Goal: Task Accomplishment & Management: Manage account settings

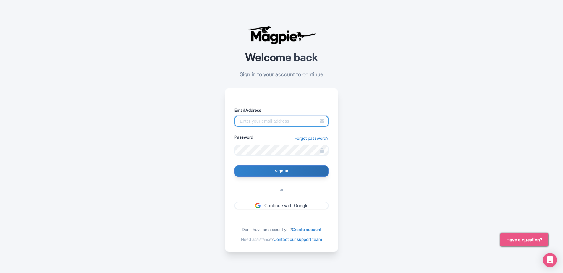
click at [275, 122] on input "Email Address" at bounding box center [281, 121] width 94 height 11
type input "aditya.utarayana@intrepidtravel.com"
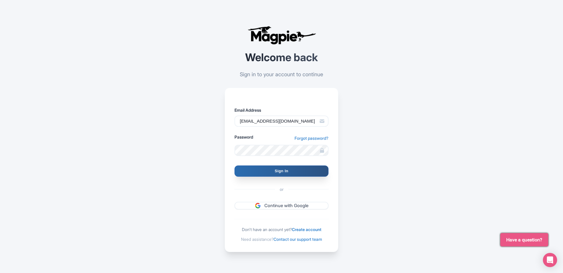
click at [295, 166] on input "Sign In" at bounding box center [281, 171] width 94 height 11
type input "Signing in..."
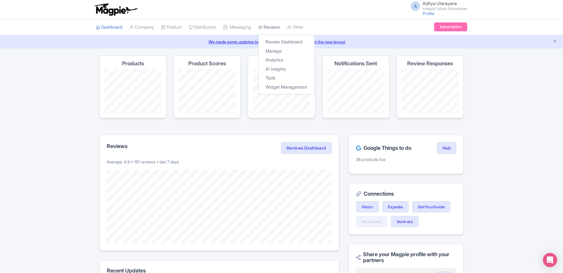
click at [277, 27] on link "Reviews" at bounding box center [269, 27] width 22 height 16
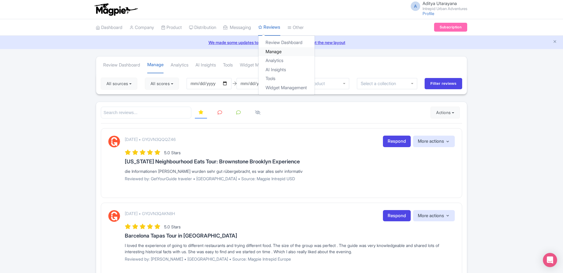
click at [283, 51] on link "Manage" at bounding box center [286, 51] width 56 height 9
click at [279, 60] on link "Analytics" at bounding box center [286, 60] width 56 height 9
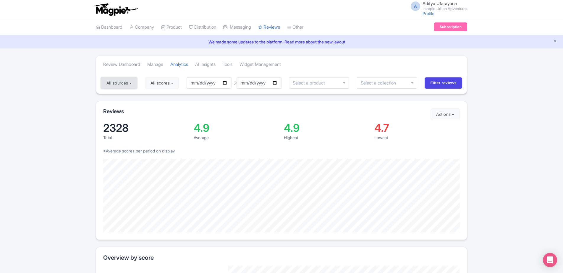
click at [136, 82] on button "All sources" at bounding box center [119, 83] width 36 height 12
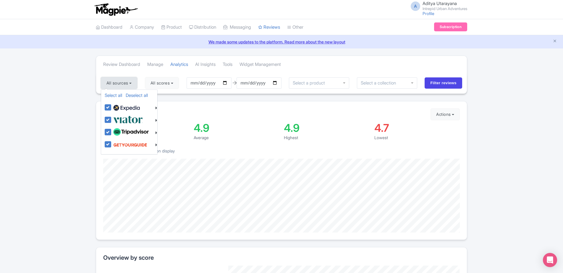
click at [136, 82] on button "All sources" at bounding box center [119, 83] width 36 height 12
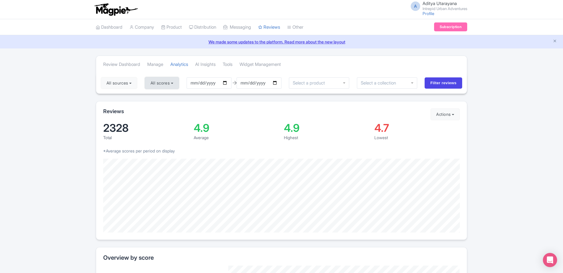
click at [176, 82] on button "All scores" at bounding box center [162, 83] width 34 height 12
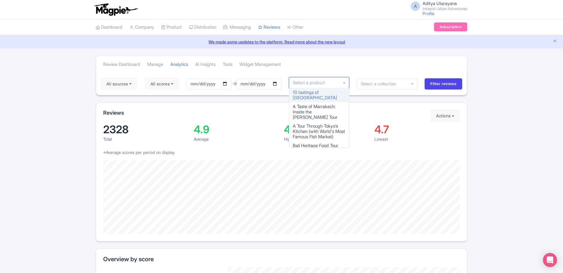
click at [344, 85] on div at bounding box center [319, 82] width 60 height 11
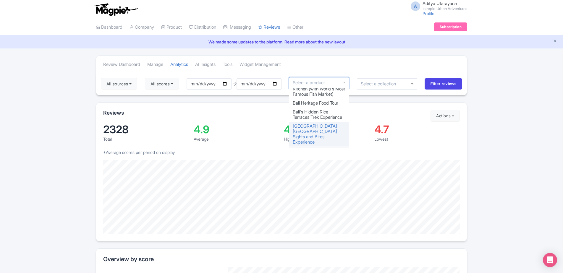
scroll to position [31, 0]
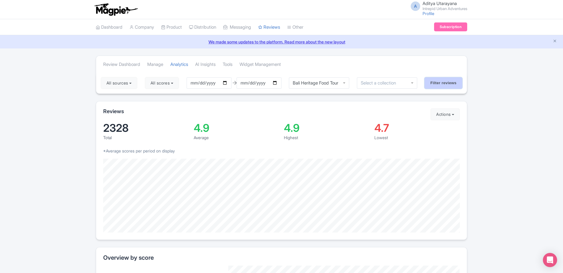
click at [443, 86] on input "Filter reviews" at bounding box center [443, 82] width 38 height 11
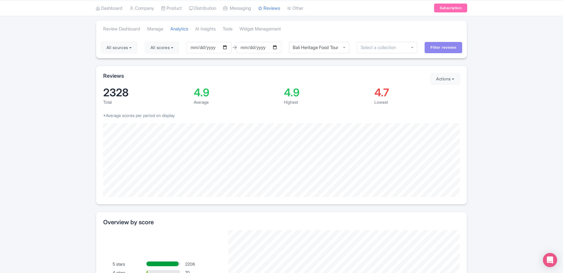
scroll to position [36, 0]
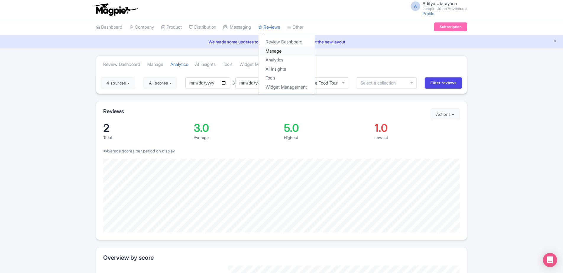
click at [293, 52] on link "Manage" at bounding box center [286, 51] width 56 height 9
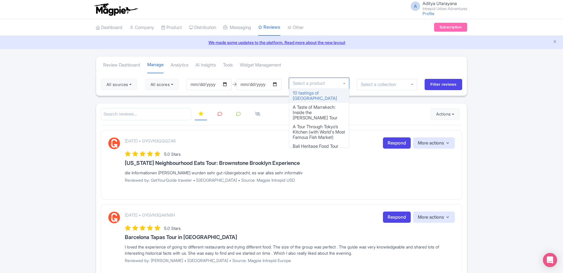
click at [347, 84] on div at bounding box center [319, 83] width 60 height 11
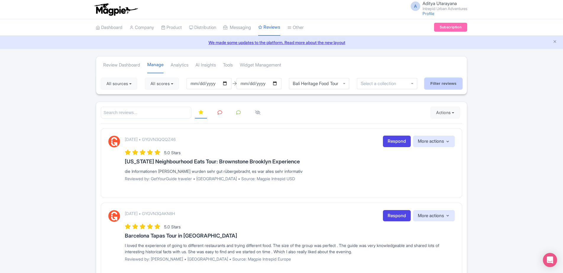
click at [443, 79] on input "Filter reviews" at bounding box center [443, 83] width 38 height 11
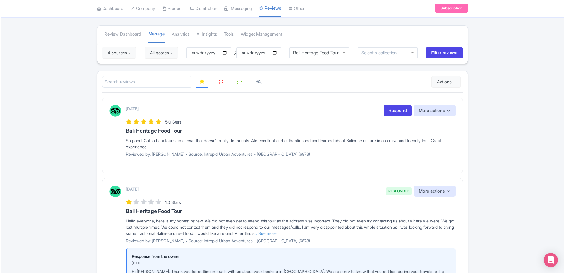
scroll to position [31, 0]
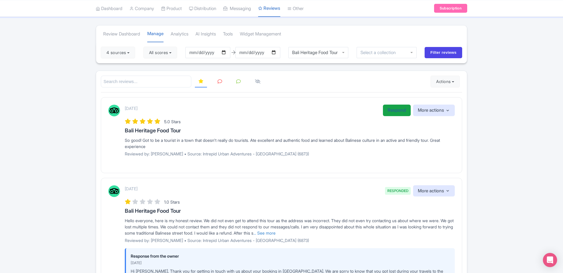
click at [388, 107] on link "Respond" at bounding box center [397, 111] width 28 height 12
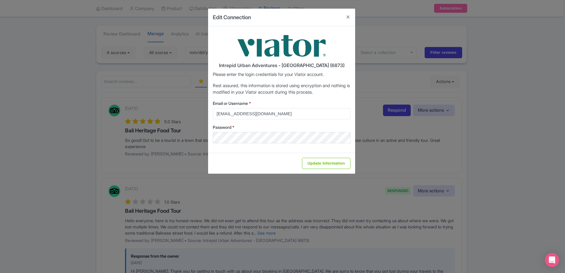
click at [383, 127] on div "Edit Connection Intrepid Urban Adventures - [GEOGRAPHIC_DATA] (6873) Please ent…" at bounding box center [282, 136] width 565 height 273
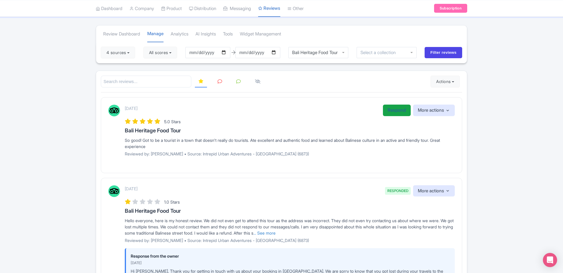
click at [393, 105] on link "Respond" at bounding box center [397, 111] width 28 height 12
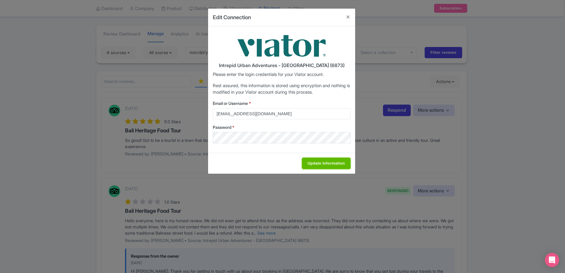
click at [318, 162] on input "Update Information" at bounding box center [326, 163] width 48 height 11
type input "Saving..."
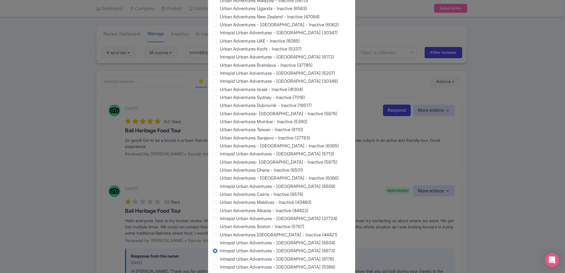
scroll to position [501, 0]
type input "Saving..."
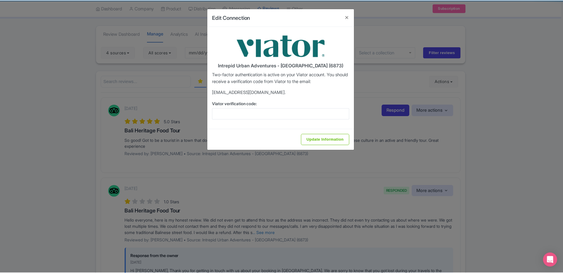
scroll to position [0, 0]
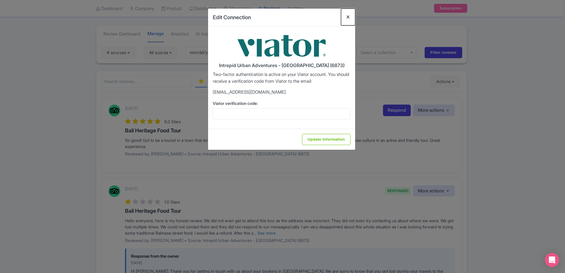
click at [345, 17] on button "Close" at bounding box center [348, 17] width 14 height 17
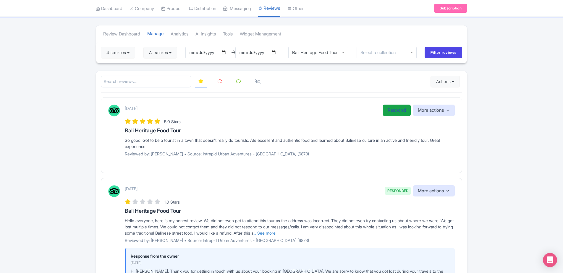
click at [399, 115] on link "Respond" at bounding box center [397, 111] width 28 height 12
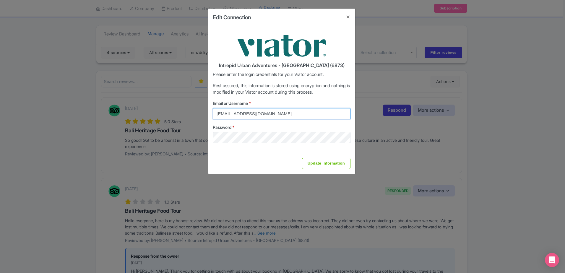
click at [295, 109] on input "[EMAIL_ADDRESS][DOMAIN_NAME]" at bounding box center [282, 113] width 138 height 11
type input "[EMAIL_ADDRESS][DOMAIN_NAME]"
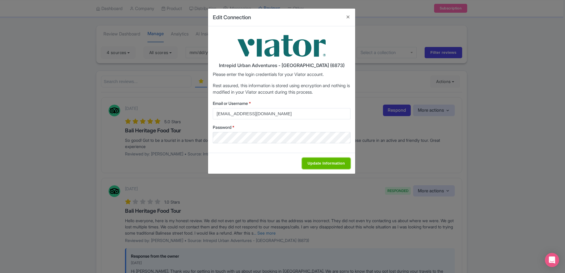
click at [329, 164] on input "Update Information" at bounding box center [326, 163] width 48 height 11
type input "Saving..."
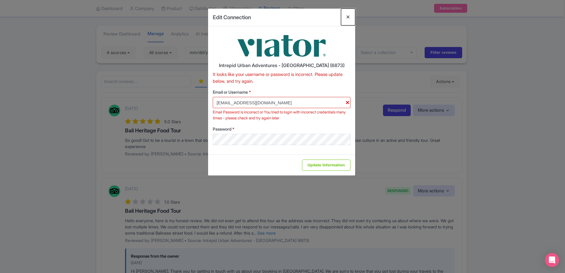
click at [347, 18] on button "Close" at bounding box center [348, 17] width 14 height 17
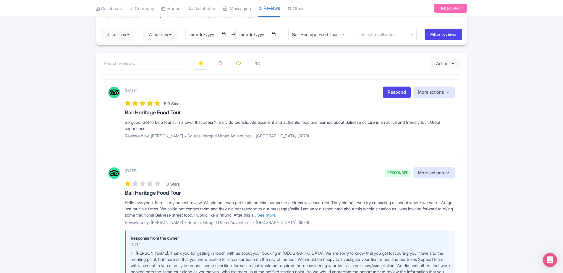
scroll to position [49, 0]
click at [215, 65] on link at bounding box center [220, 64] width 12 height 12
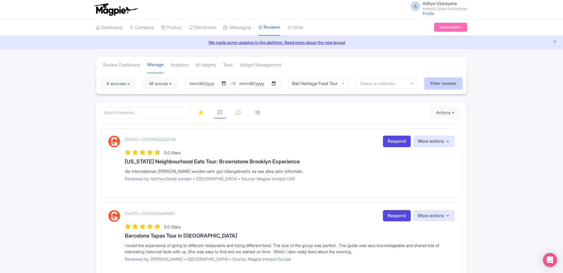
click at [435, 84] on input "Filter reviews" at bounding box center [443, 83] width 38 height 11
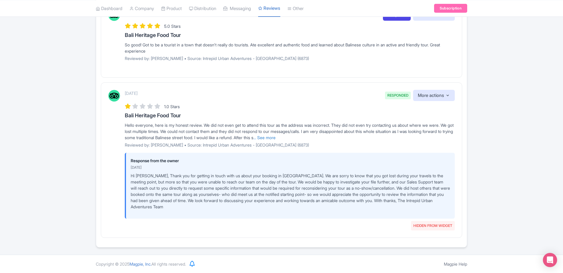
scroll to position [114, 0]
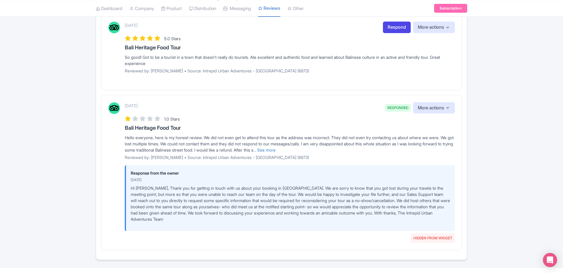
click at [333, 153] on div "August 19, 2025 RESPONDED HIDDEN FROM WIDGET More actions Hide from this page U…" at bounding box center [290, 170] width 330 height 136
click at [275, 152] on link "... See more" at bounding box center [264, 150] width 22 height 5
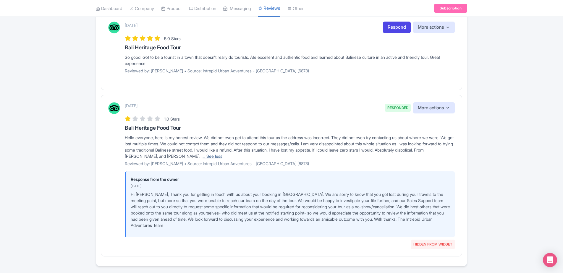
click at [222, 158] on link "... See less" at bounding box center [212, 156] width 20 height 5
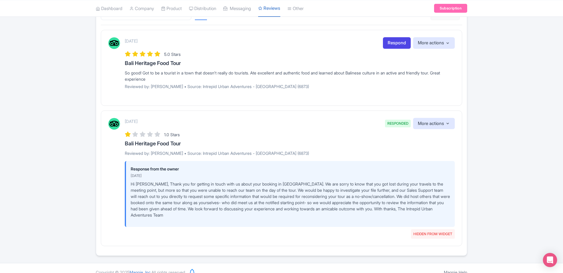
scroll to position [0, 0]
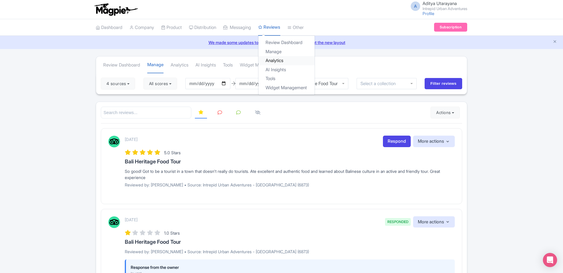
click at [281, 60] on link "Analytics" at bounding box center [286, 60] width 56 height 9
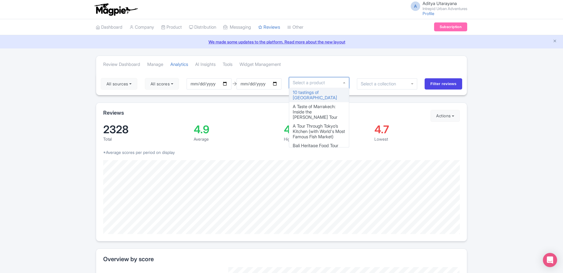
click at [344, 81] on div at bounding box center [319, 82] width 60 height 11
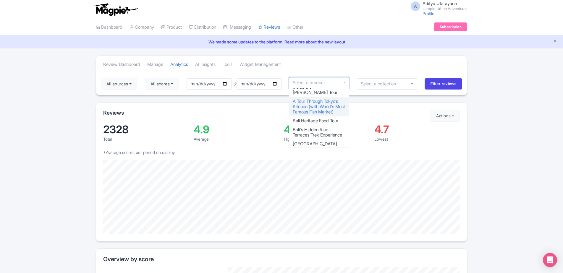
scroll to position [27, 0]
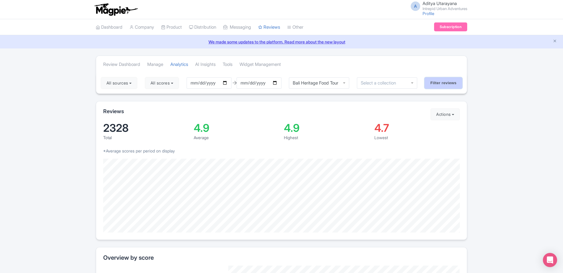
click at [439, 80] on input "Filter reviews" at bounding box center [443, 82] width 38 height 11
